Goal: Task Accomplishment & Management: Manage account settings

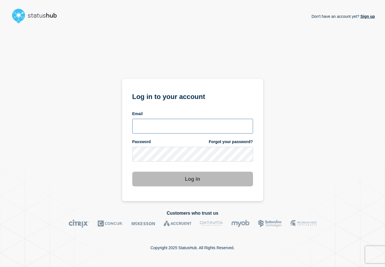
type input "[PERSON_NAME][EMAIL_ADDRESS][DOMAIN_NAME]"
click at [180, 188] on section "Log in to your account Email [EMAIL_ADDRESS][DOMAIN_NAME] Password Forgot your …" at bounding box center [192, 140] width 141 height 122
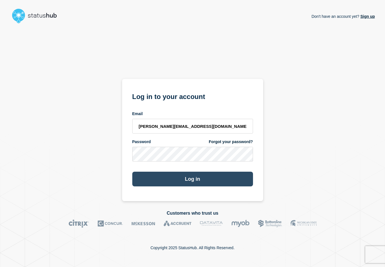
click at [176, 178] on button "Log in" at bounding box center [192, 178] width 121 height 15
